Goal: Information Seeking & Learning: Learn about a topic

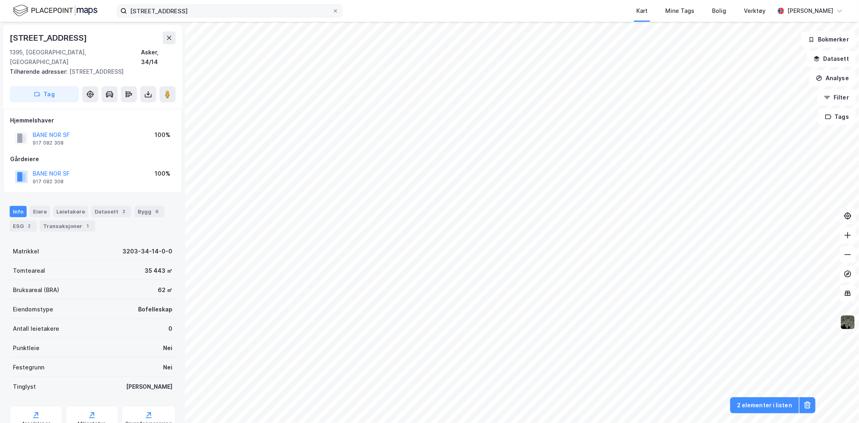
scroll to position [70, 0]
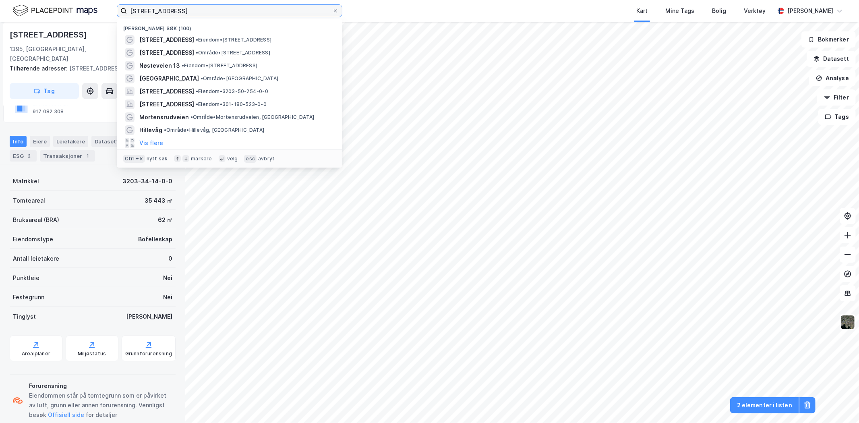
drag, startPoint x: 194, startPoint y: 8, endPoint x: 98, endPoint y: 10, distance: 95.5
click at [98, 10] on div "[STREET_ADDRESS] Nylige søk (100) [STREET_ADDRESS] • Eiendom • [STREET_ADDRESS]…" at bounding box center [429, 11] width 859 height 22
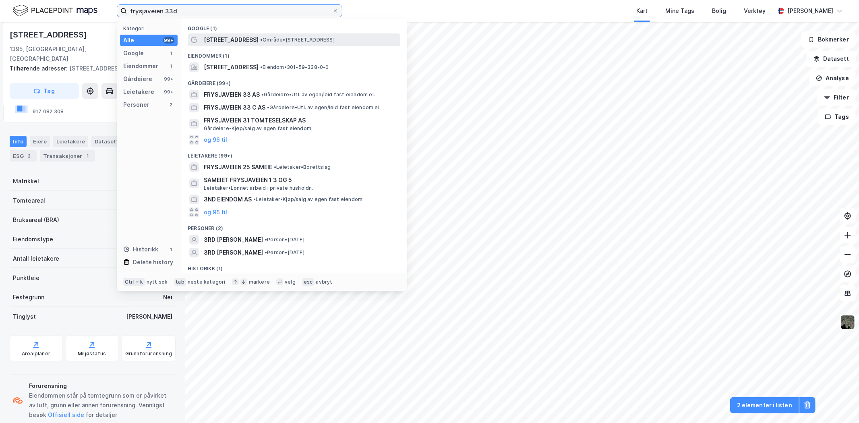
type input "frysjaveien 33d"
click at [243, 39] on span "[STREET_ADDRESS]" at bounding box center [231, 40] width 55 height 10
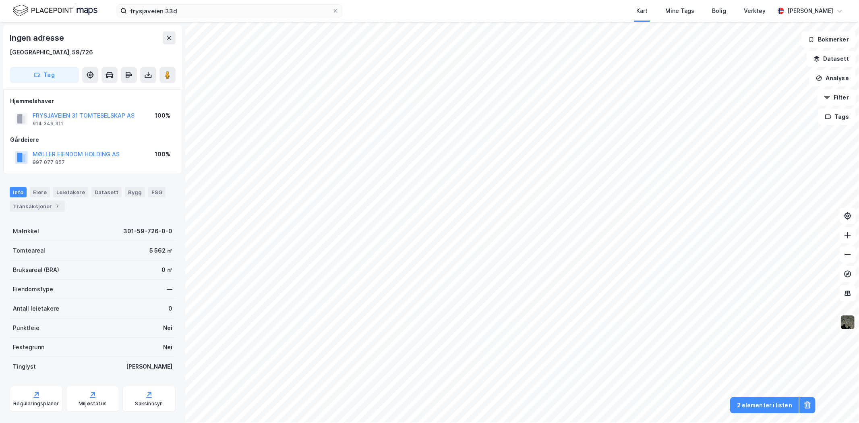
scroll to position [15, 0]
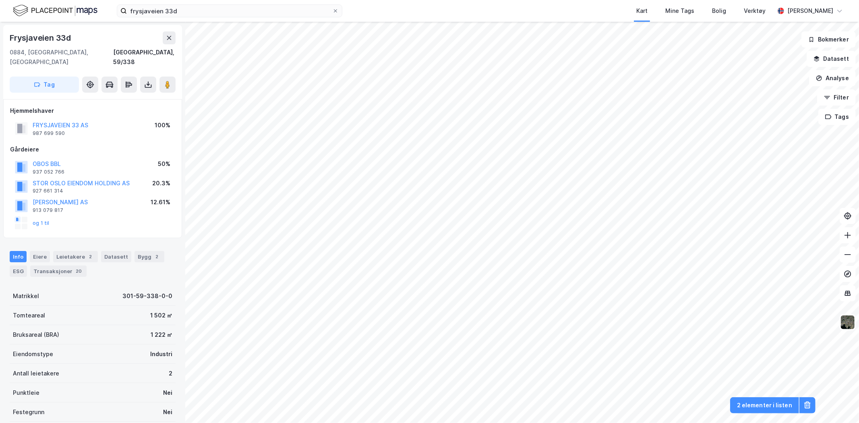
scroll to position [70, 0]
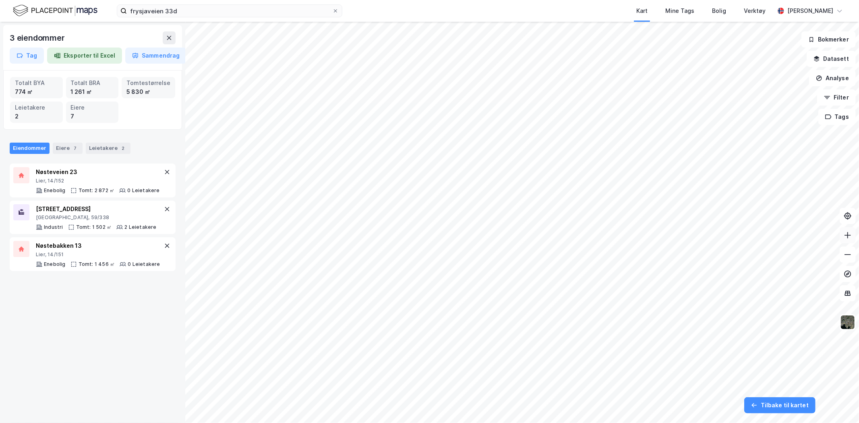
click at [844, 236] on icon at bounding box center [848, 235] width 8 height 8
